Goal: Information Seeking & Learning: Check status

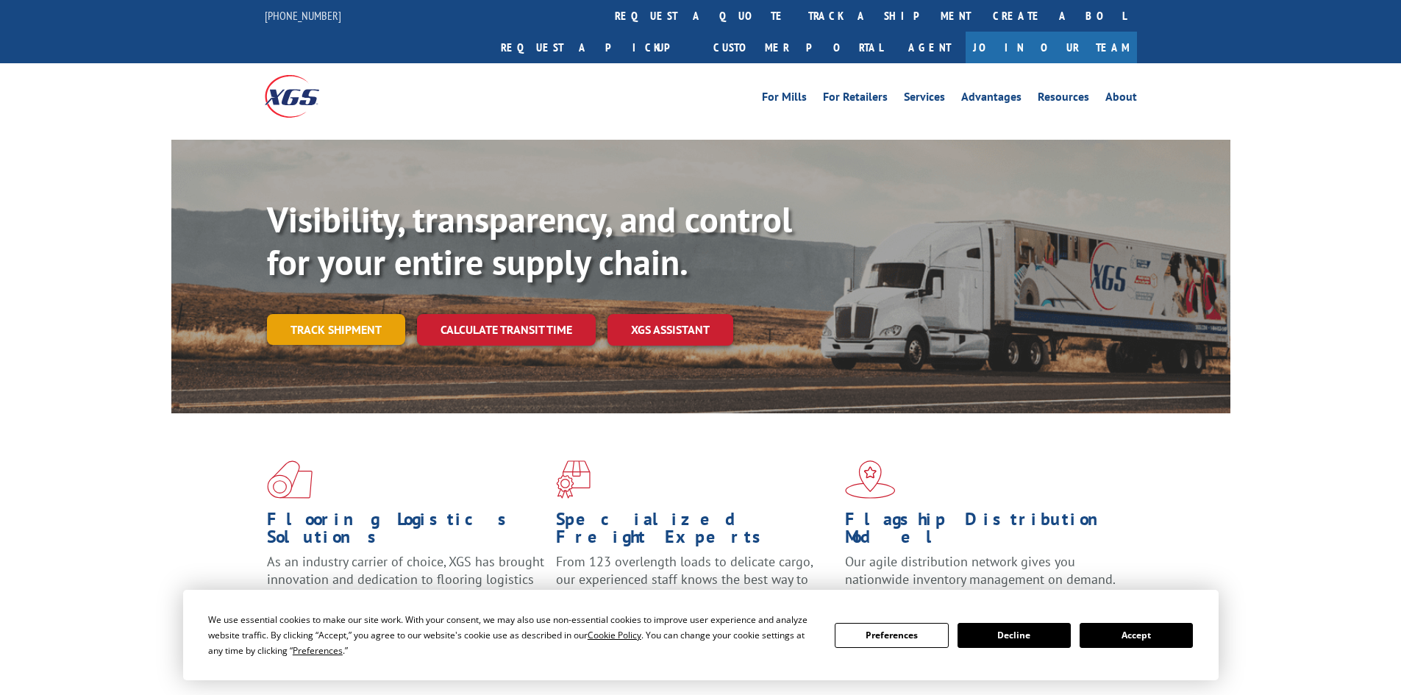
click at [346, 314] on link "Track shipment" at bounding box center [336, 329] width 138 height 31
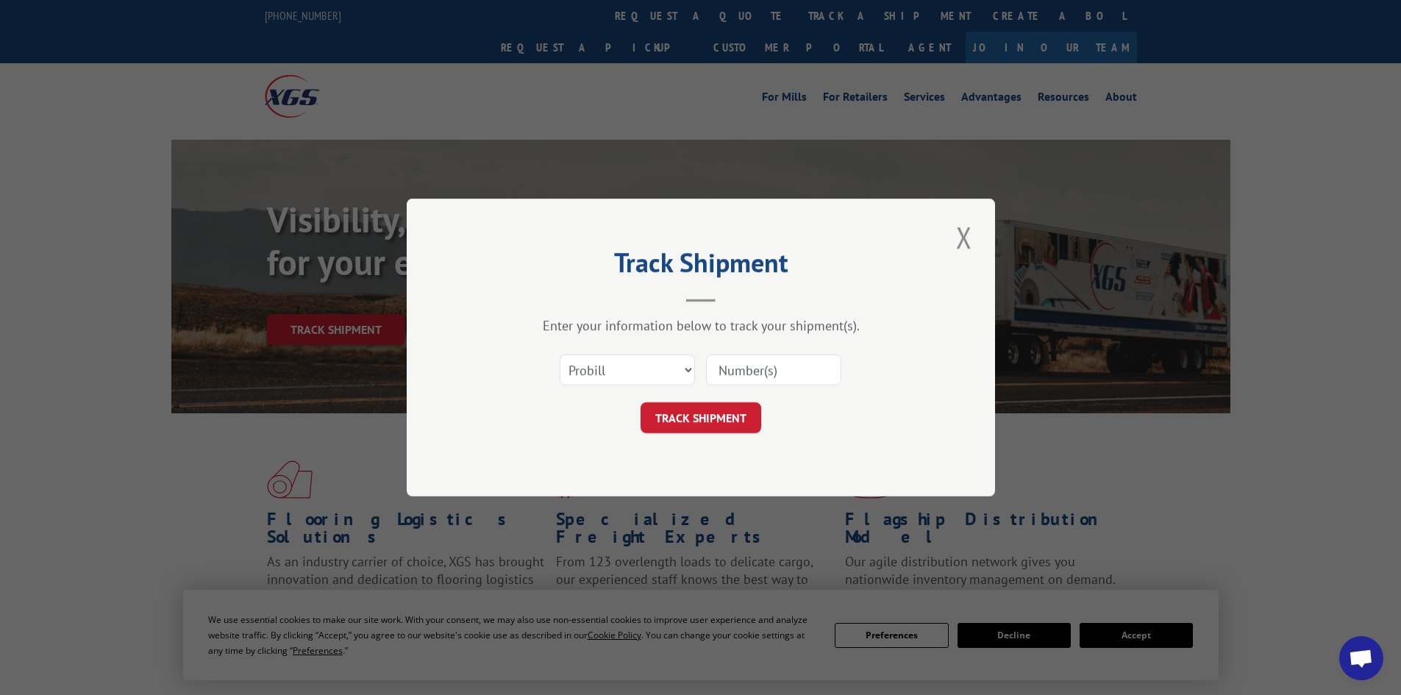
click at [761, 371] on input at bounding box center [773, 370] width 135 height 31
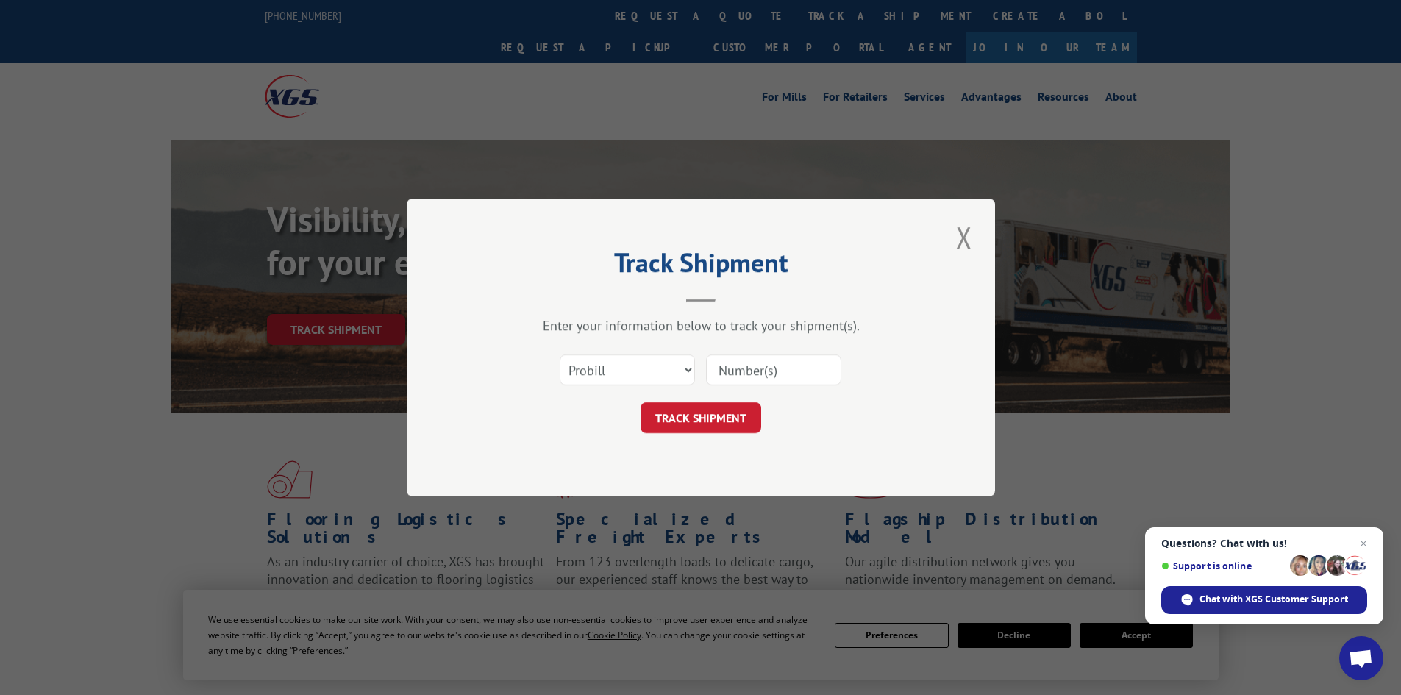
paste input "17461440"
type input "17461440"
click at [661, 429] on button "TRACK SHIPMENT" at bounding box center [701, 417] width 121 height 31
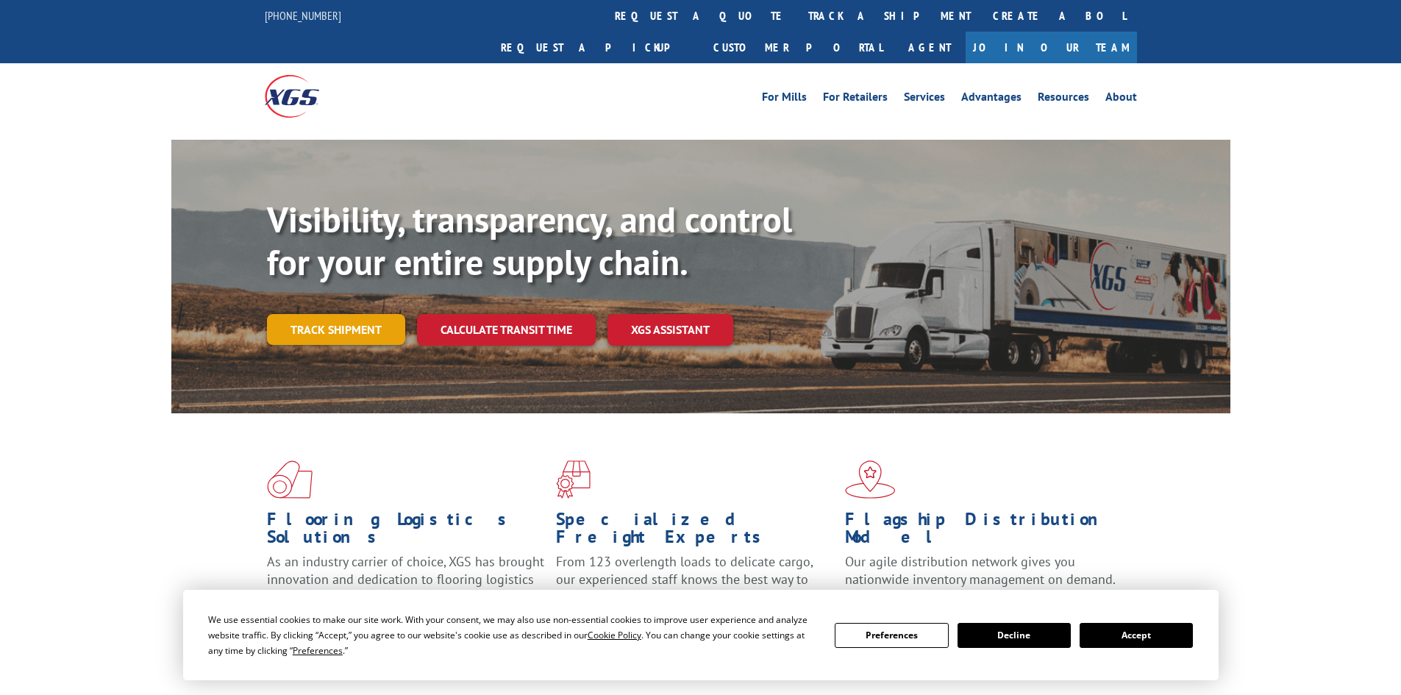
click at [323, 314] on link "Track shipment" at bounding box center [336, 329] width 138 height 31
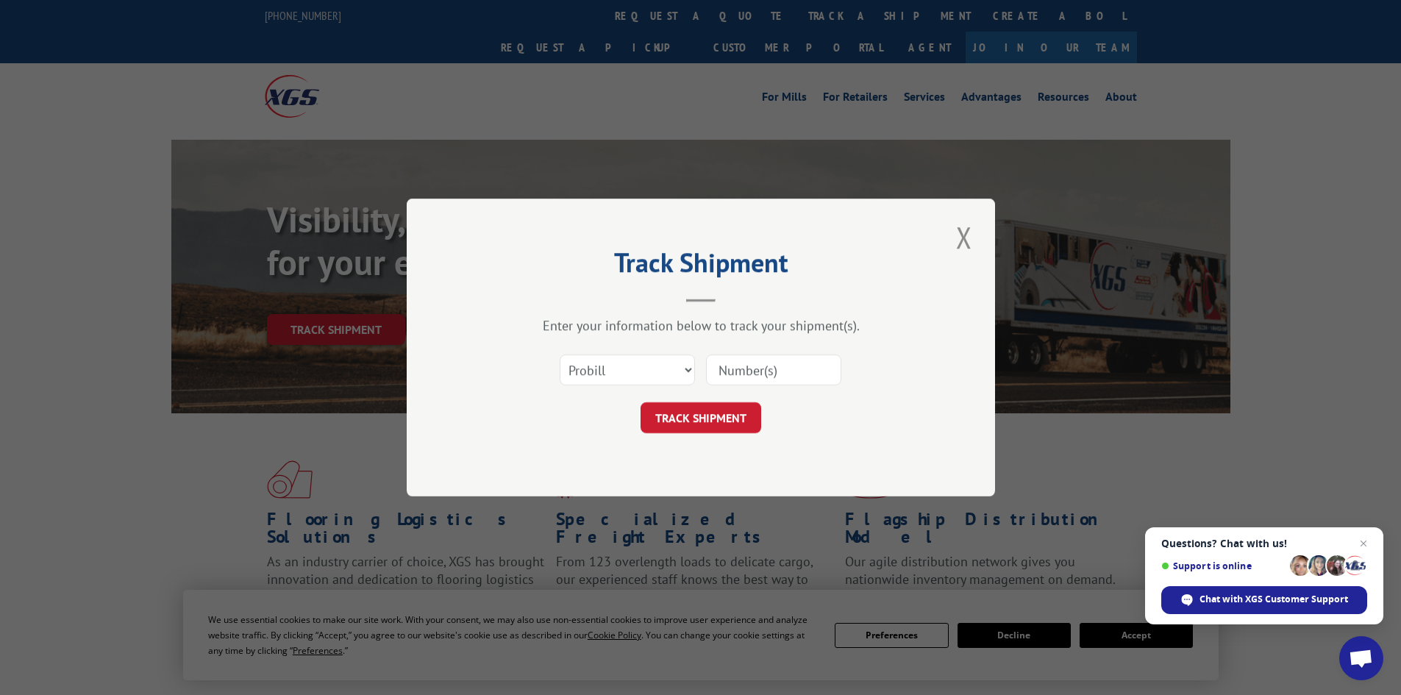
click at [733, 370] on input at bounding box center [773, 370] width 135 height 31
paste input "17308524"
type input "17308524"
click at [692, 422] on button "TRACK SHIPMENT" at bounding box center [701, 417] width 121 height 31
